Goal: Use online tool/utility: Utilize a website feature to perform a specific function

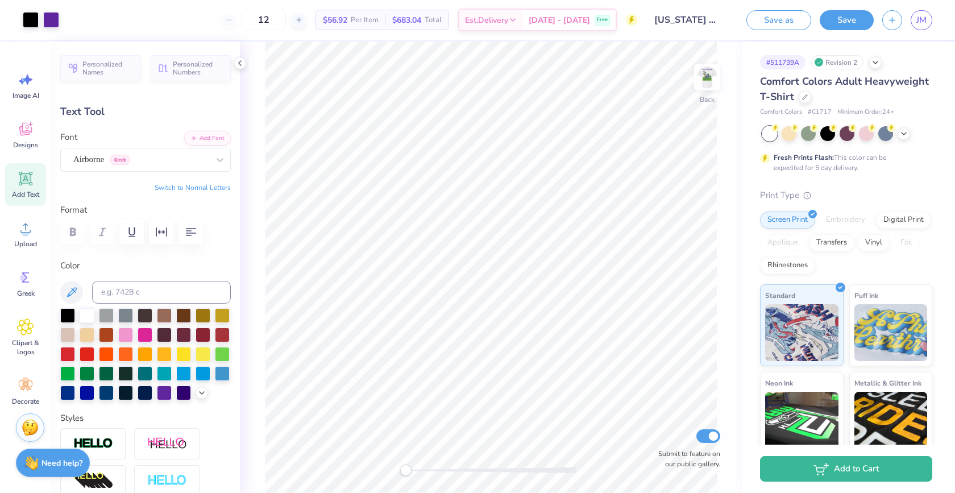
type input "4.27"
type input "1.64"
type input "4.90"
type input "3.81"
type input "1.46"
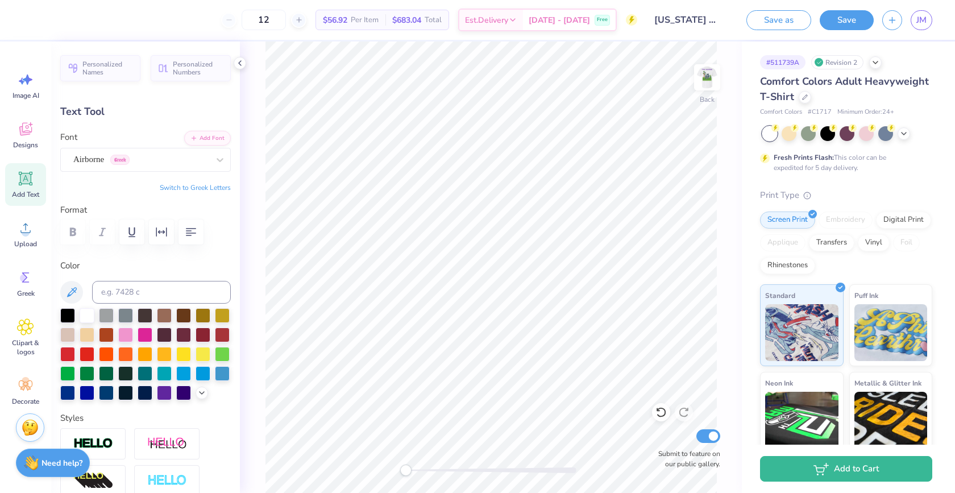
type input "5.08"
type input "4.15"
type input "1.59"
type input "4.95"
type input "3.79"
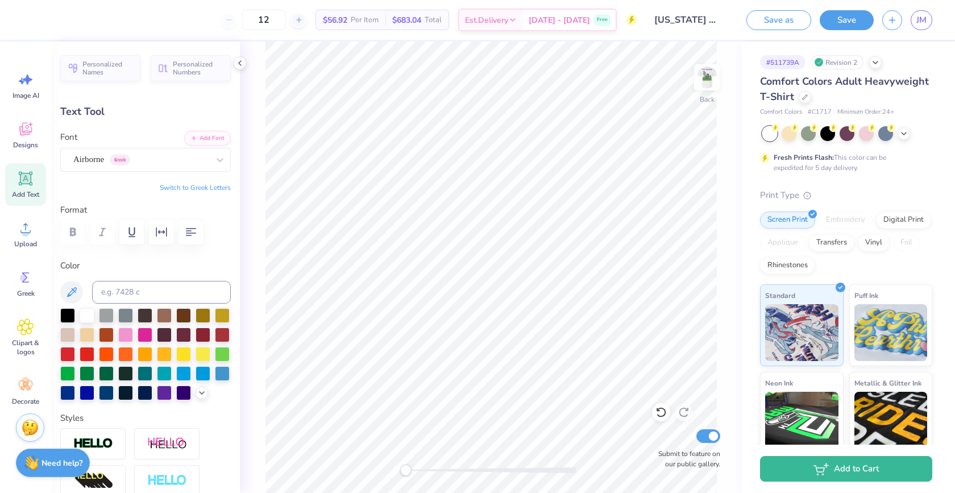
type input "1.48"
type input "2.26"
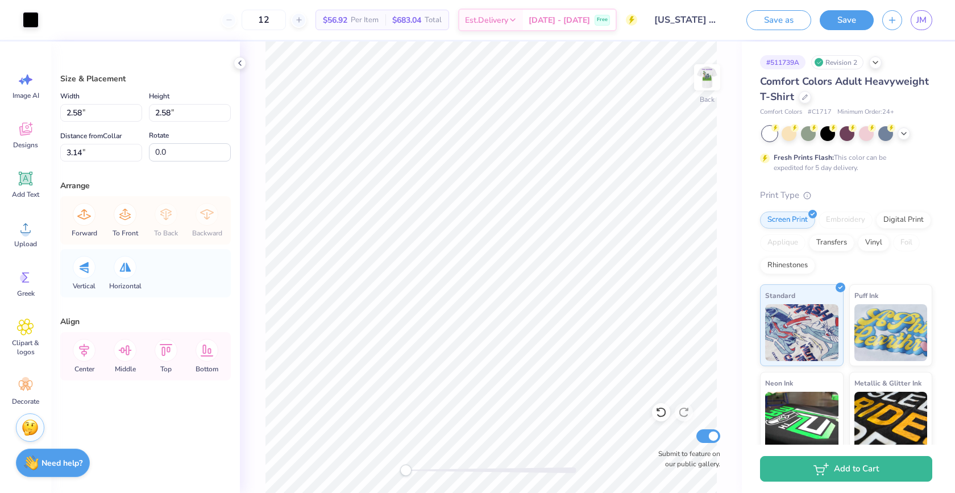
type input "2.58"
type input "3.14"
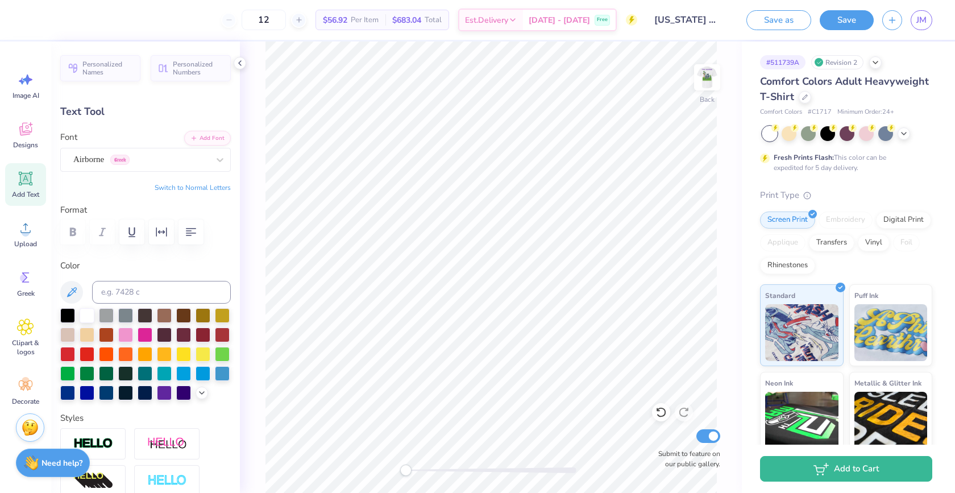
type input "4.15"
type input "1.59"
type input "4.79"
type input "3.79"
type input "1.48"
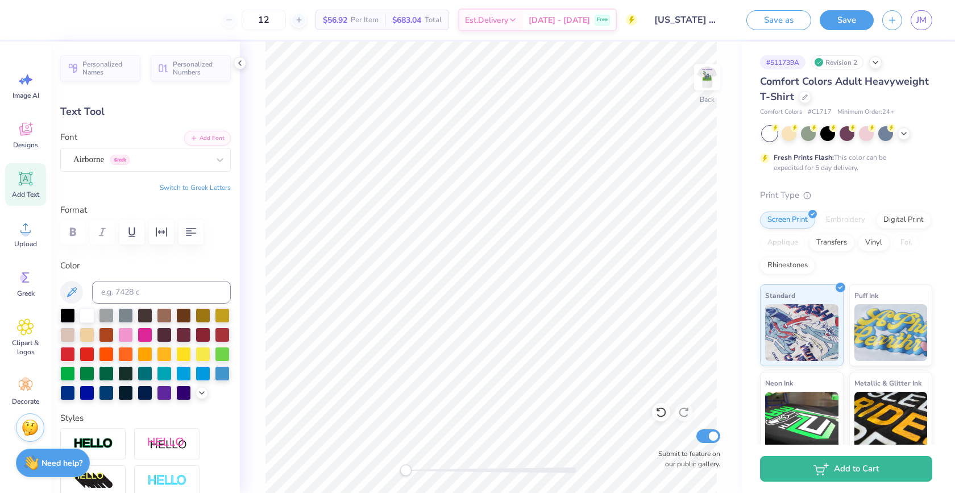
type input "2.26"
type input "4.15"
type input "1.59"
type input "4.79"
type input "3.94"
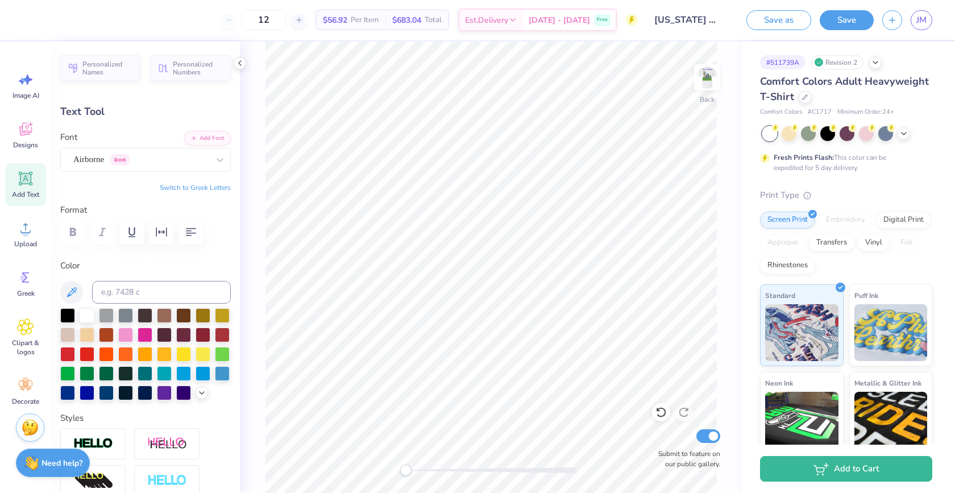
type input "1.51"
type input "4.87"
click at [711, 80] on img at bounding box center [706, 77] width 45 height 45
type input "13.61"
type input "1.29"
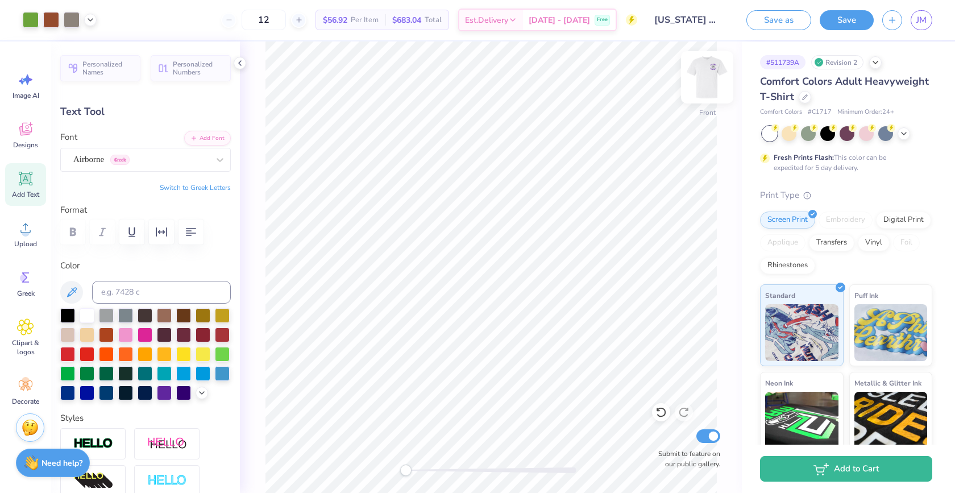
type input "2.63"
click at [69, 313] on div at bounding box center [67, 314] width 15 height 15
